Goal: Task Accomplishment & Management: Use online tool/utility

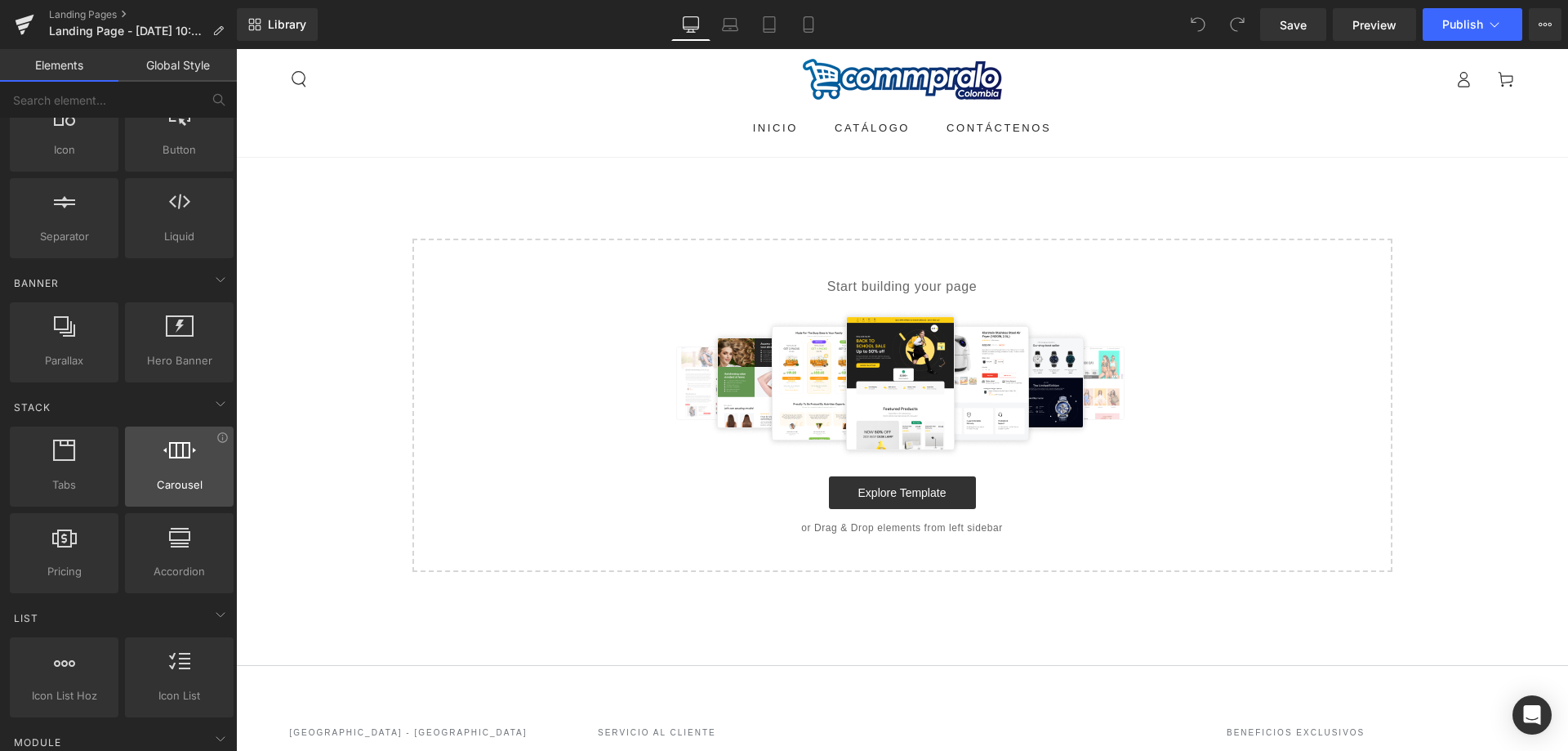
scroll to position [245, 0]
click at [116, 105] on input "text" at bounding box center [100, 99] width 201 height 36
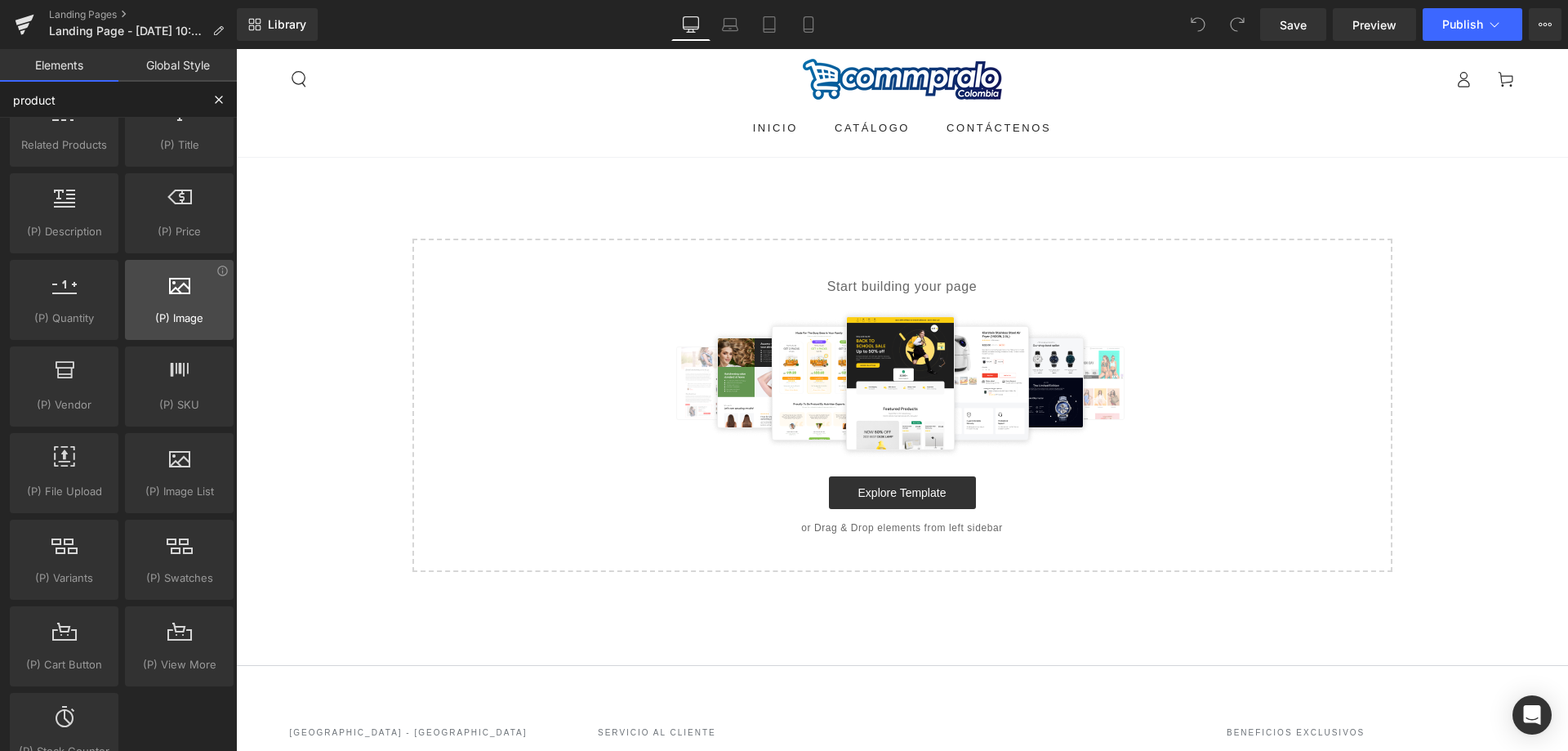
scroll to position [0, 0]
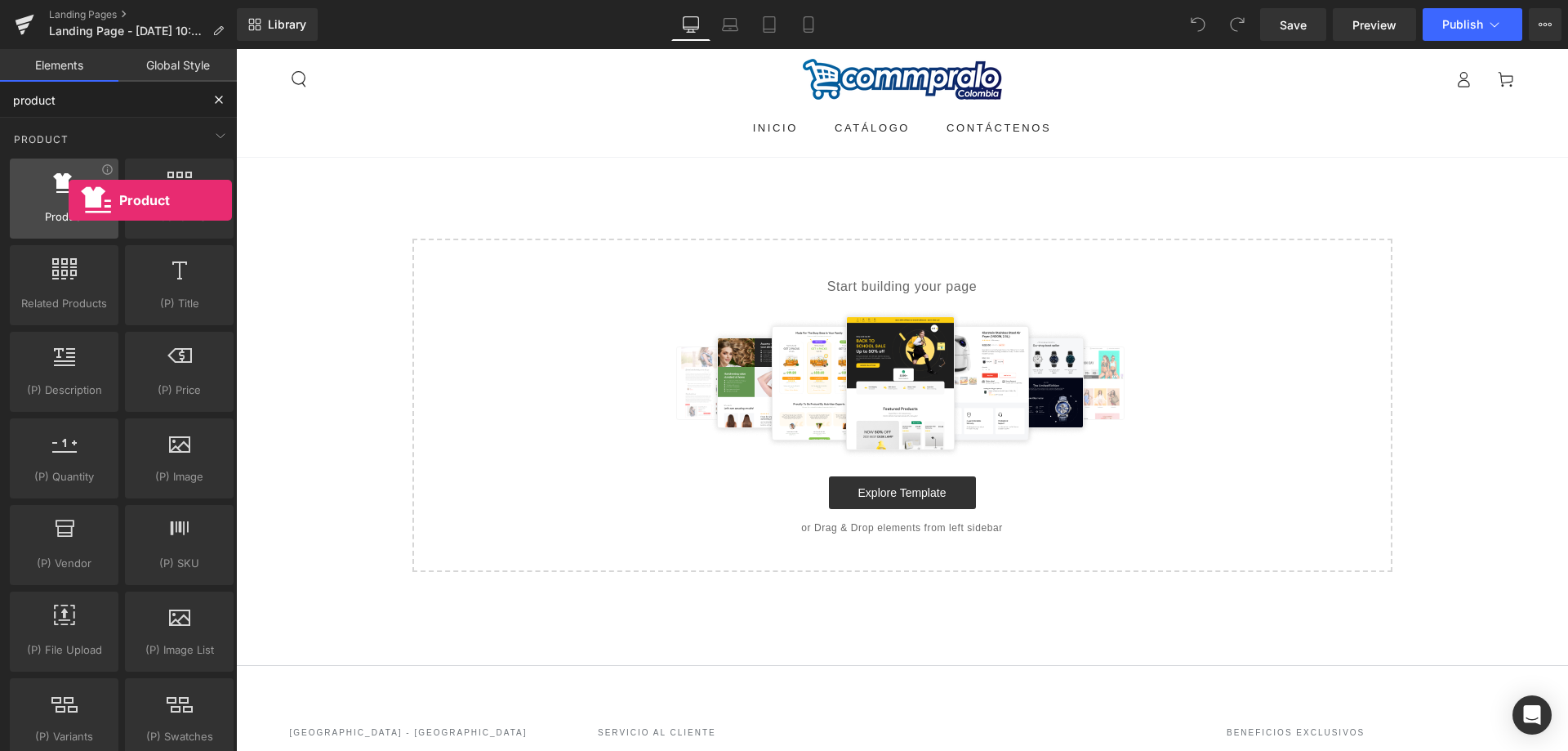
click at [69, 200] on div at bounding box center [63, 190] width 98 height 37
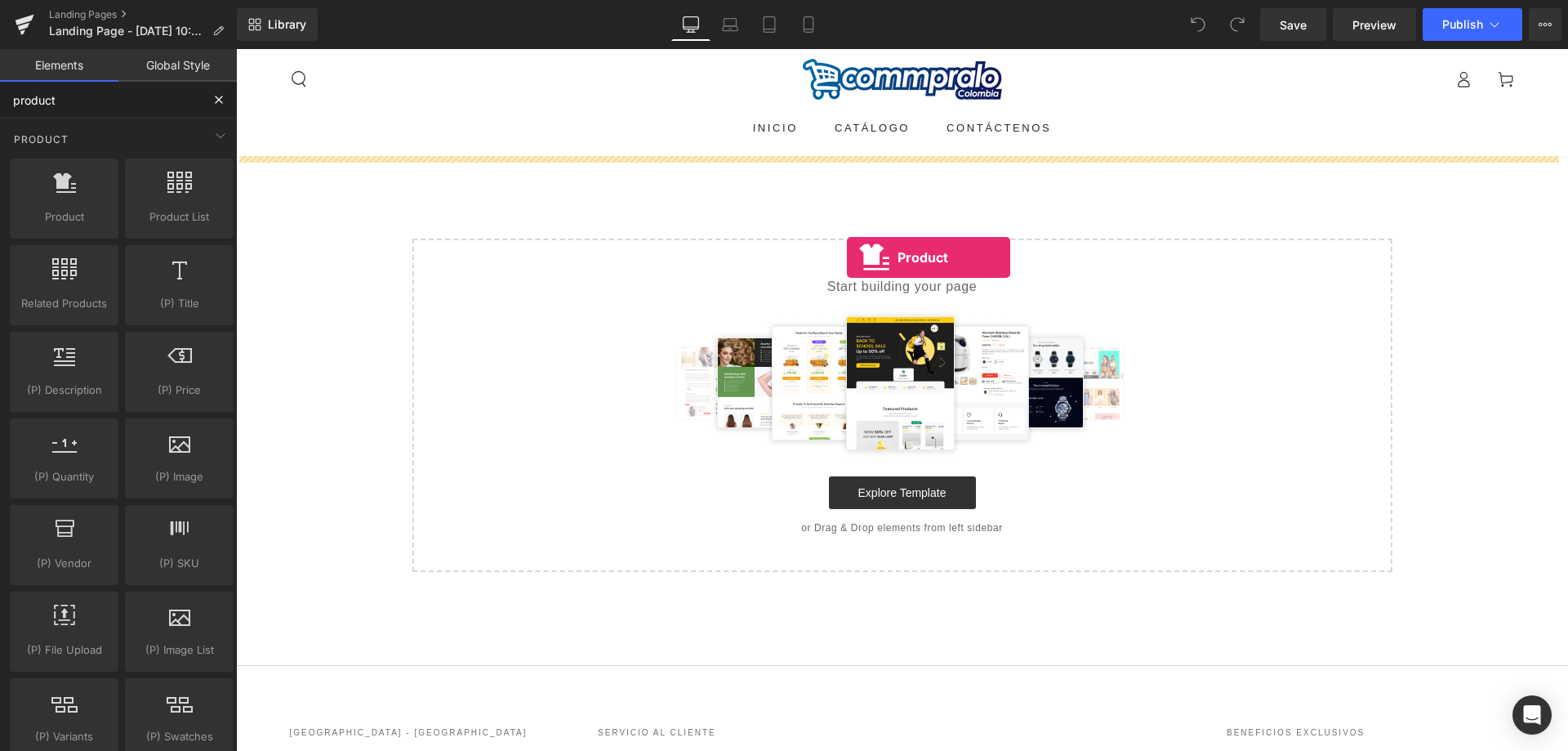
drag, startPoint x: 393, startPoint y: 288, endPoint x: 846, endPoint y: 254, distance: 454.3
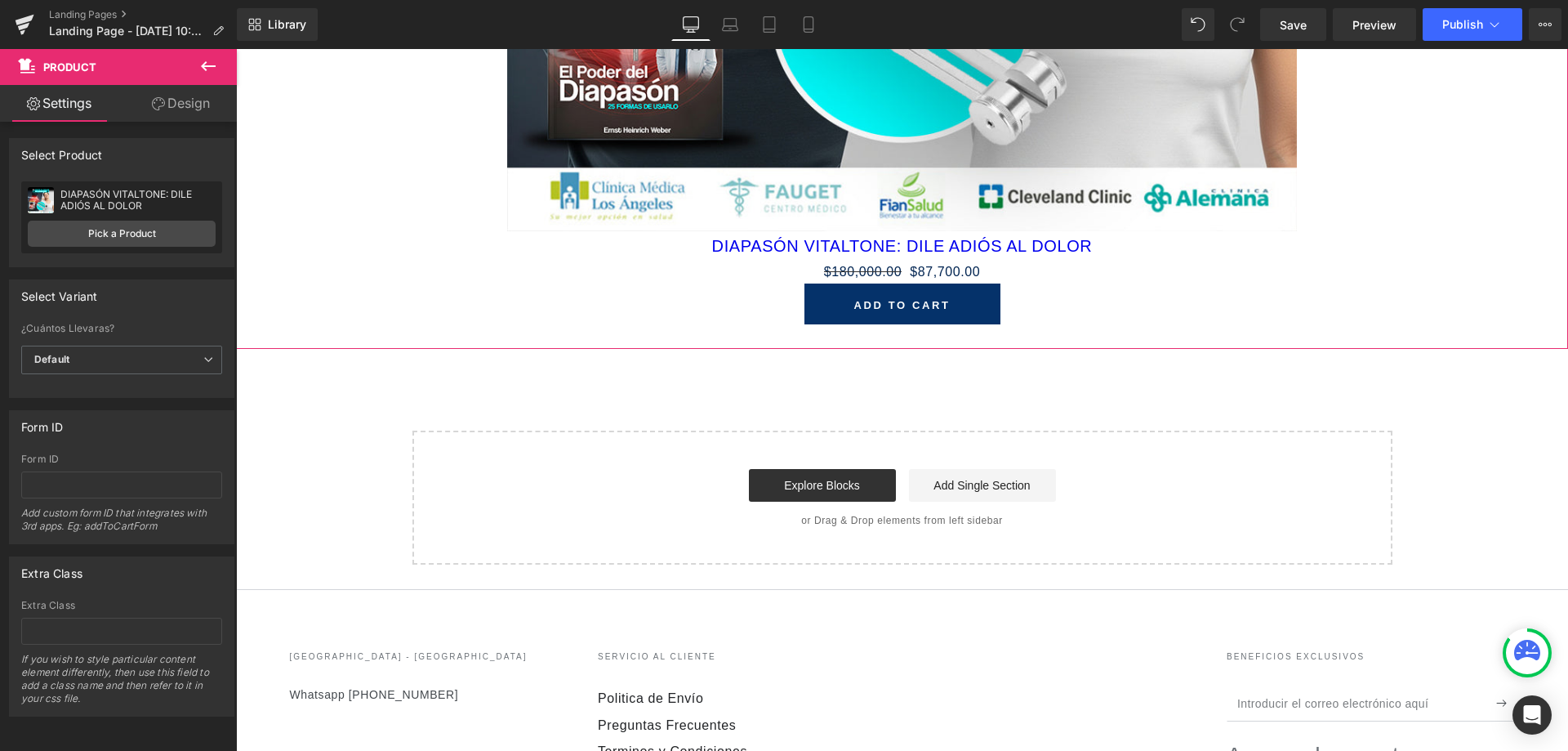
scroll to position [690, 0]
click at [166, 104] on link "Design" at bounding box center [181, 104] width 119 height 37
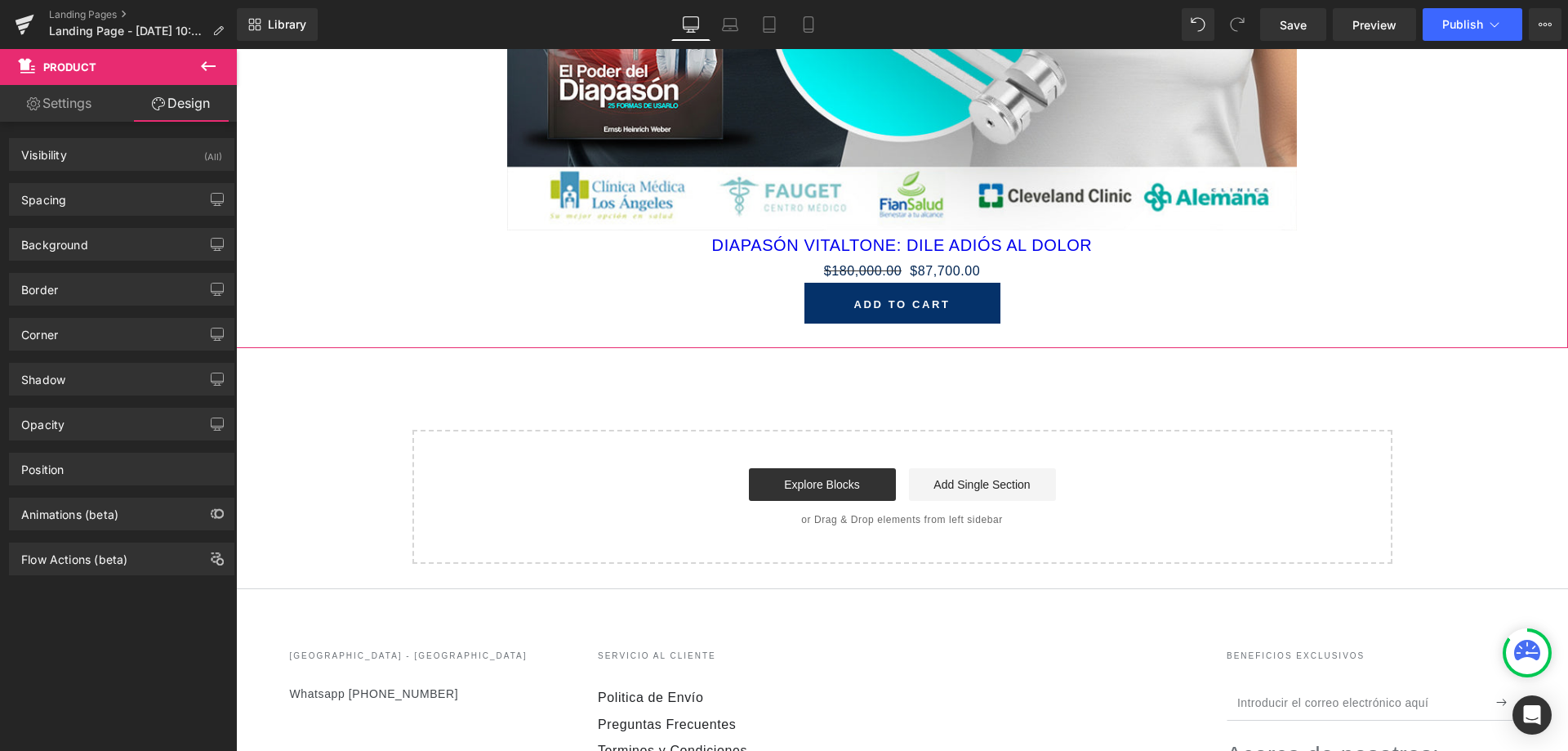
click at [52, 114] on link "Settings" at bounding box center [59, 104] width 119 height 37
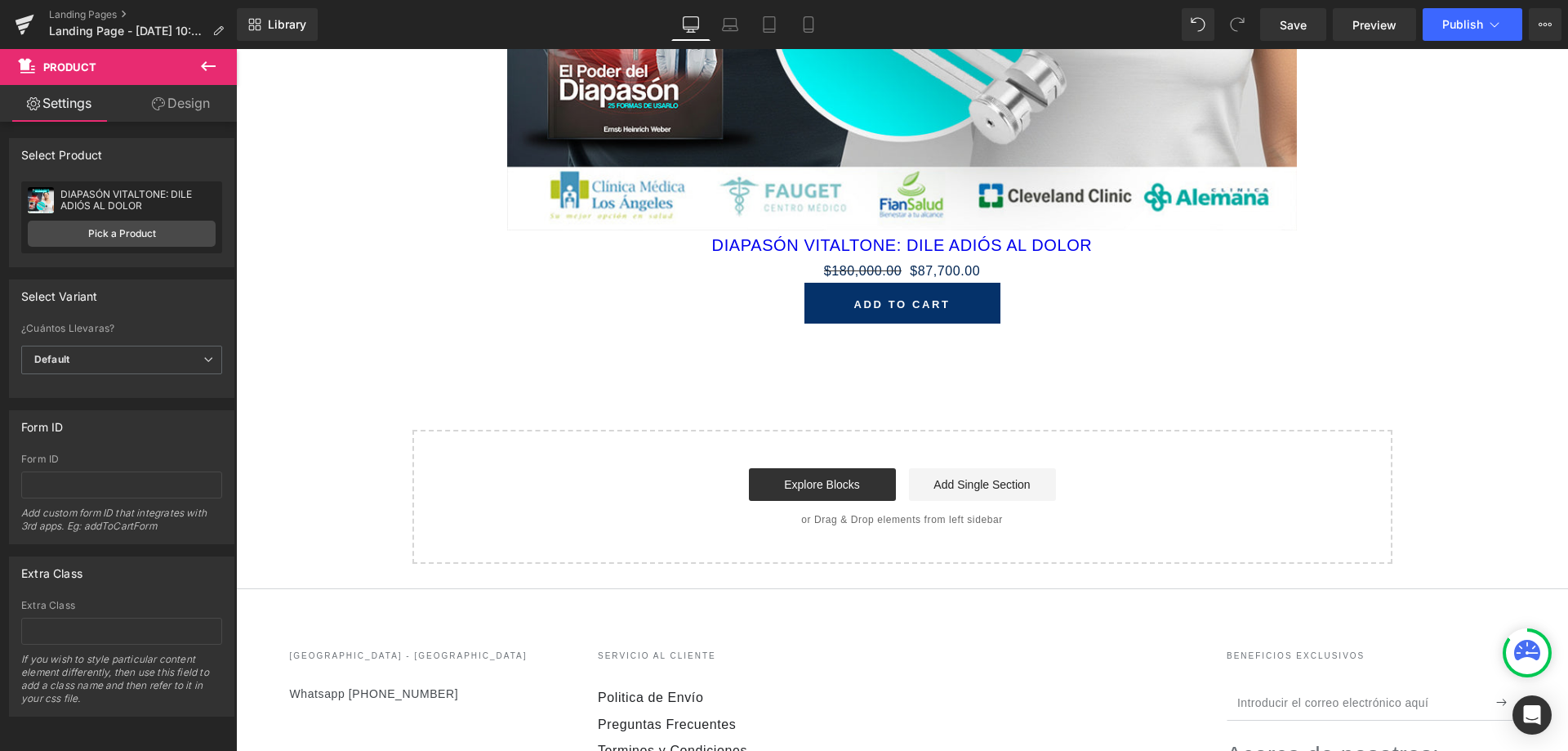
click at [210, 67] on icon at bounding box center [208, 67] width 14 height 10
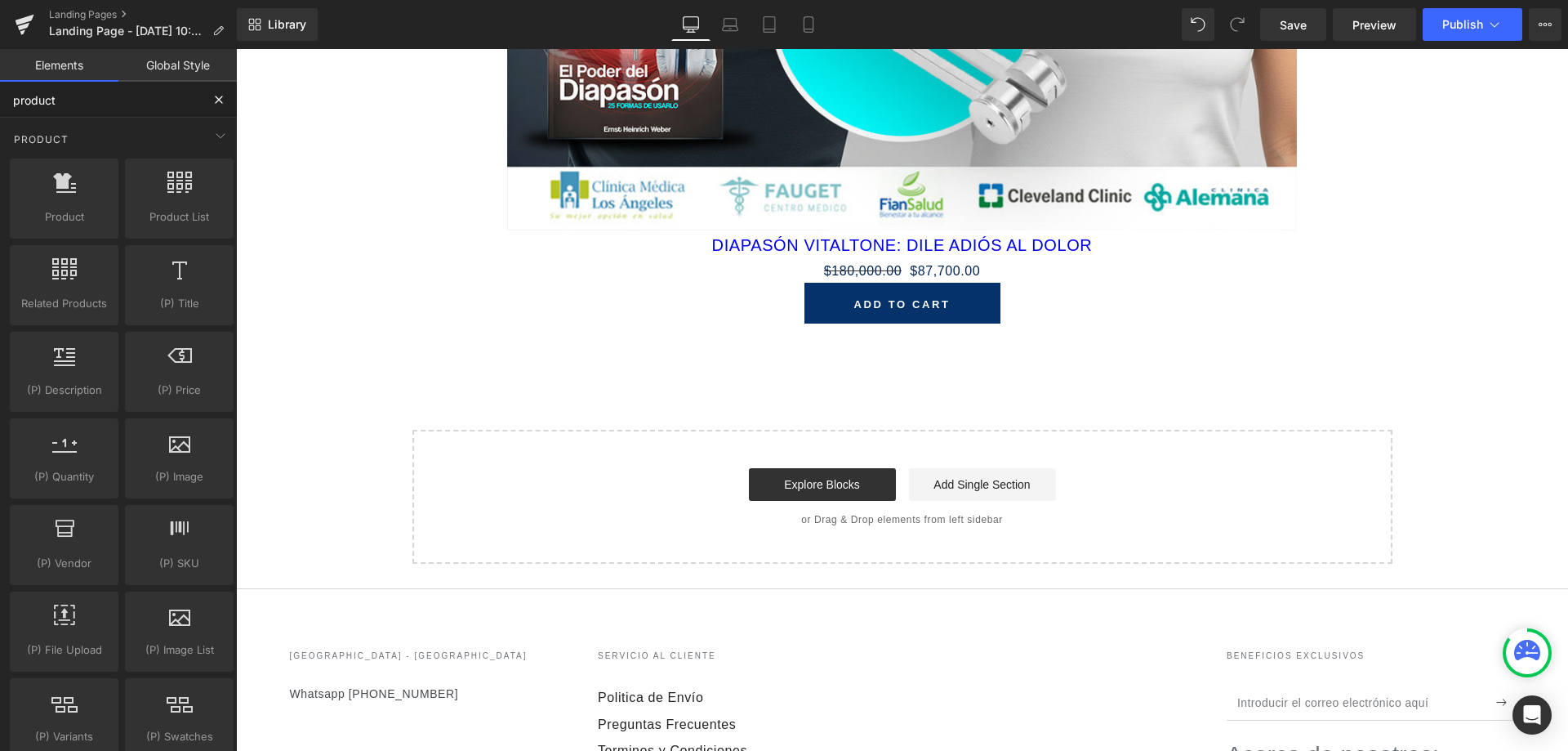
click at [58, 104] on input "product" at bounding box center [100, 99] width 201 height 36
drag, startPoint x: 58, startPoint y: 104, endPoint x: 6, endPoint y: 100, distance: 52.2
click at [6, 100] on input "product" at bounding box center [100, 99] width 201 height 36
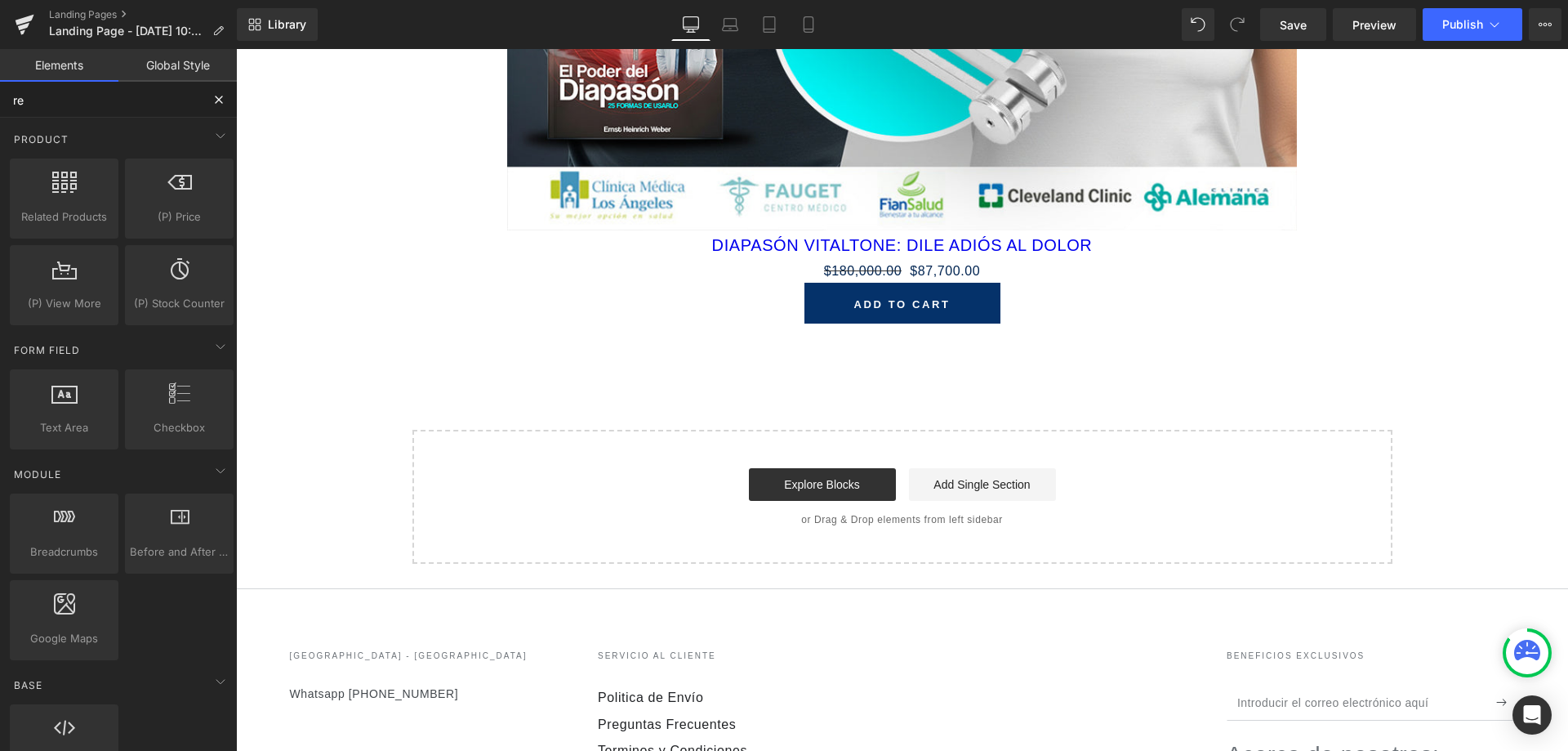
type input "r"
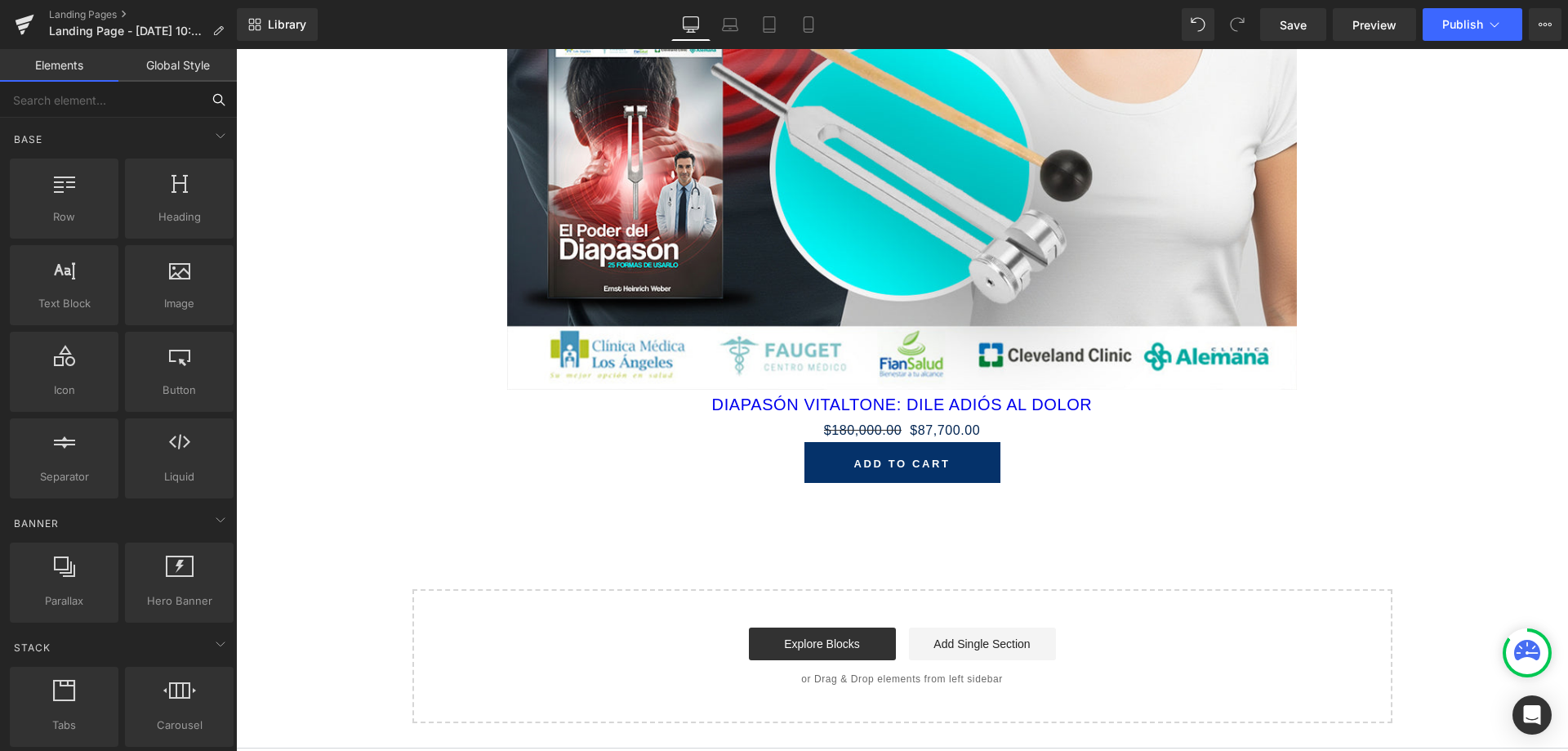
scroll to position [445, 0]
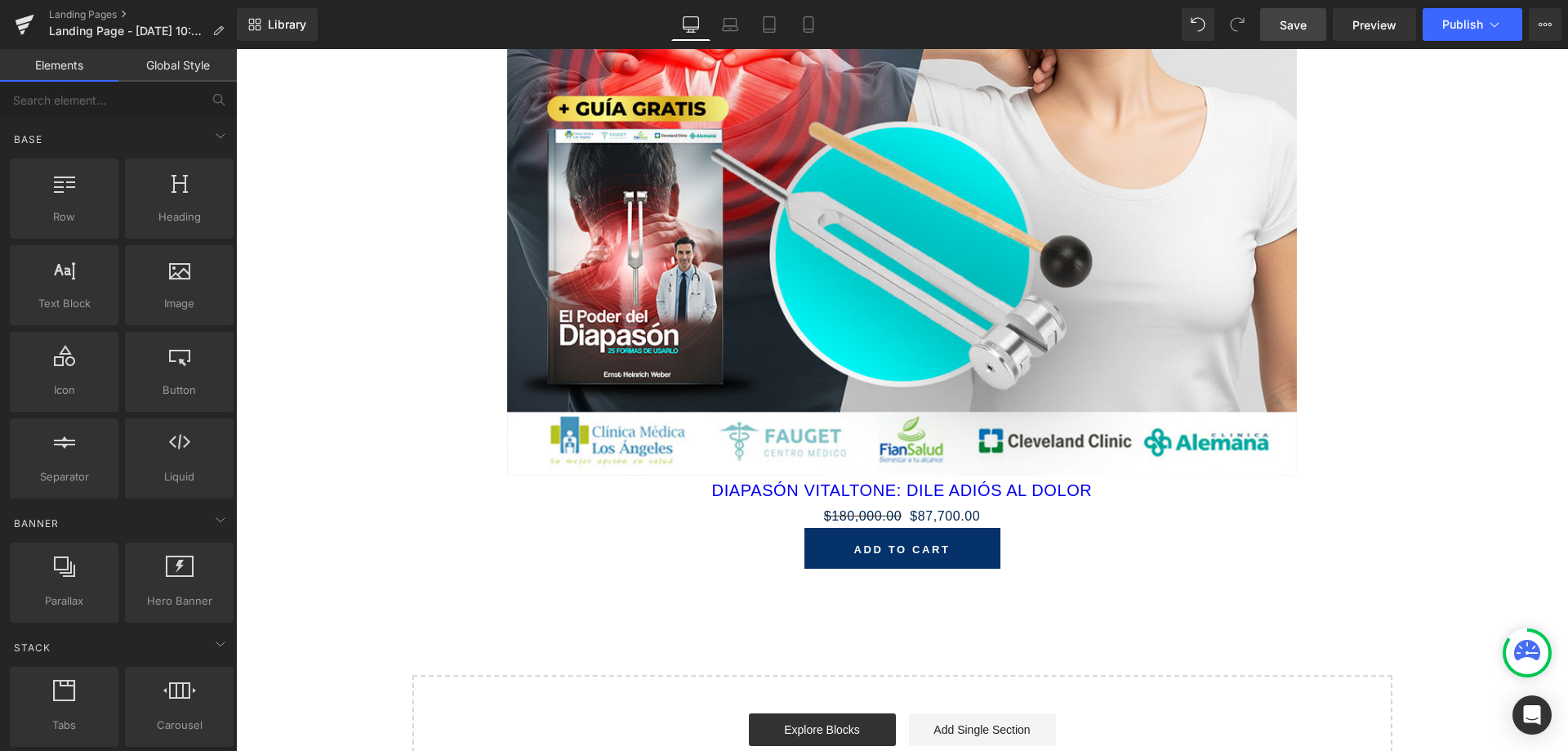
click at [1308, 19] on link "Save" at bounding box center [1293, 24] width 66 height 33
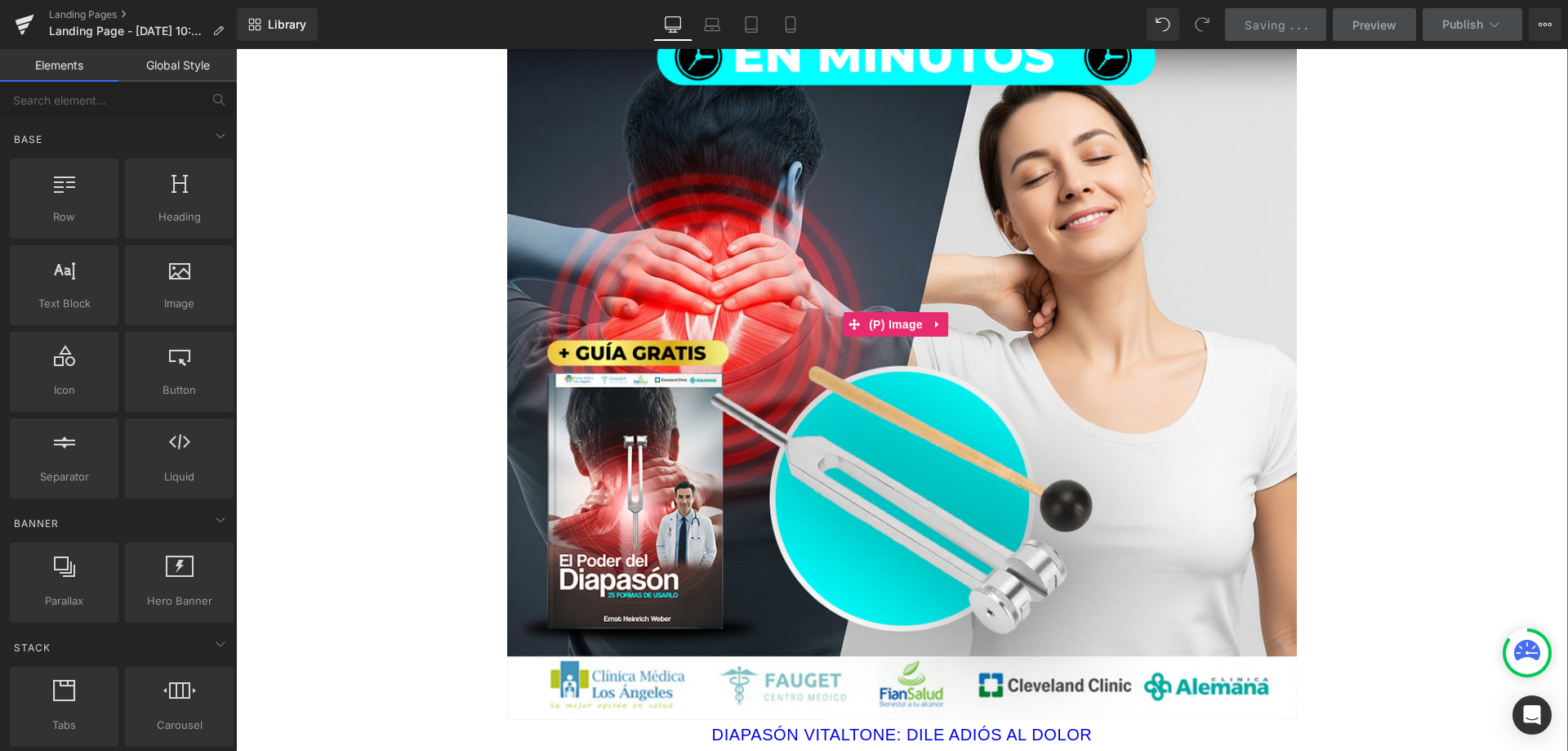
scroll to position [200, 0]
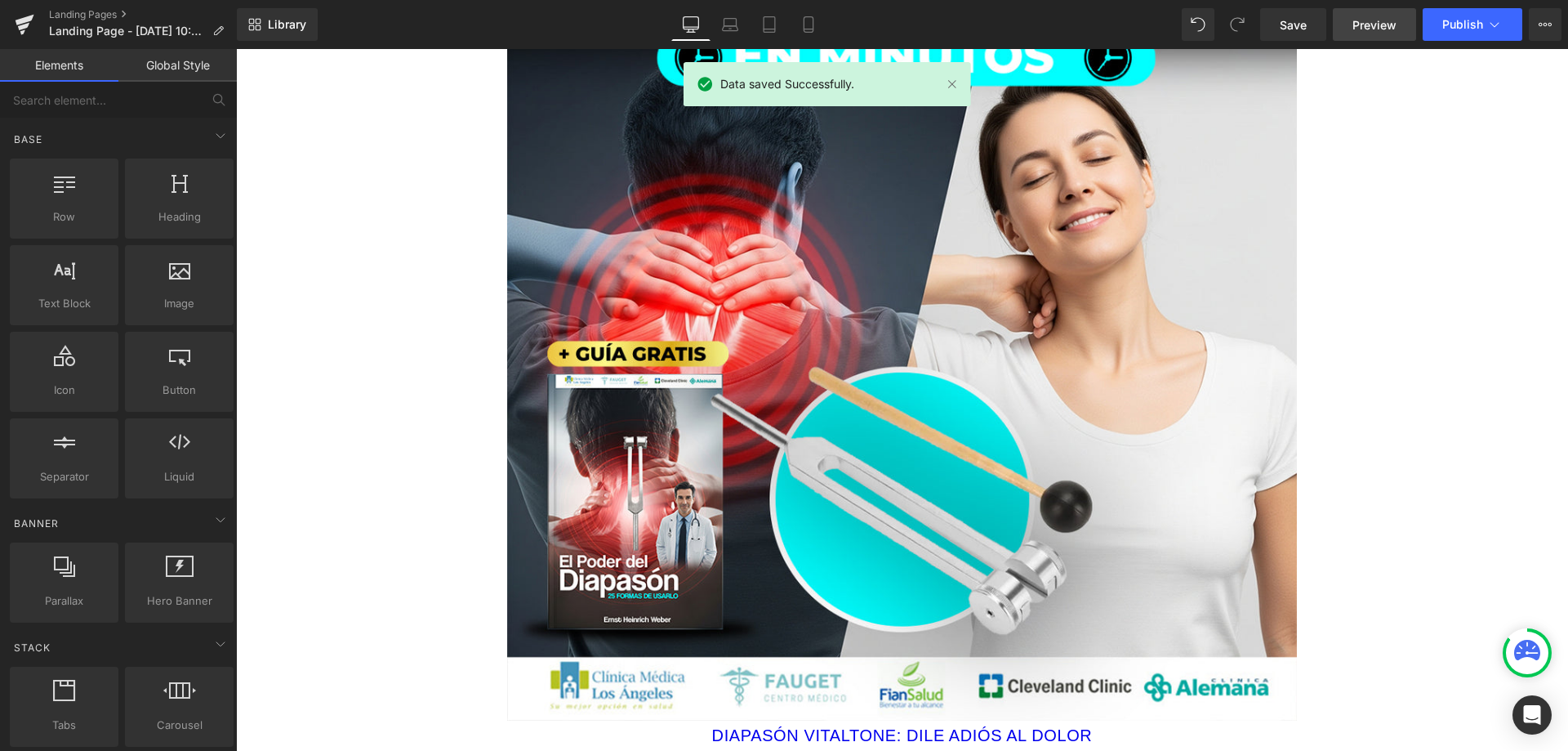
click at [1358, 29] on span "Preview" at bounding box center [1374, 24] width 44 height 17
